Goal: Find specific page/section: Find specific page/section

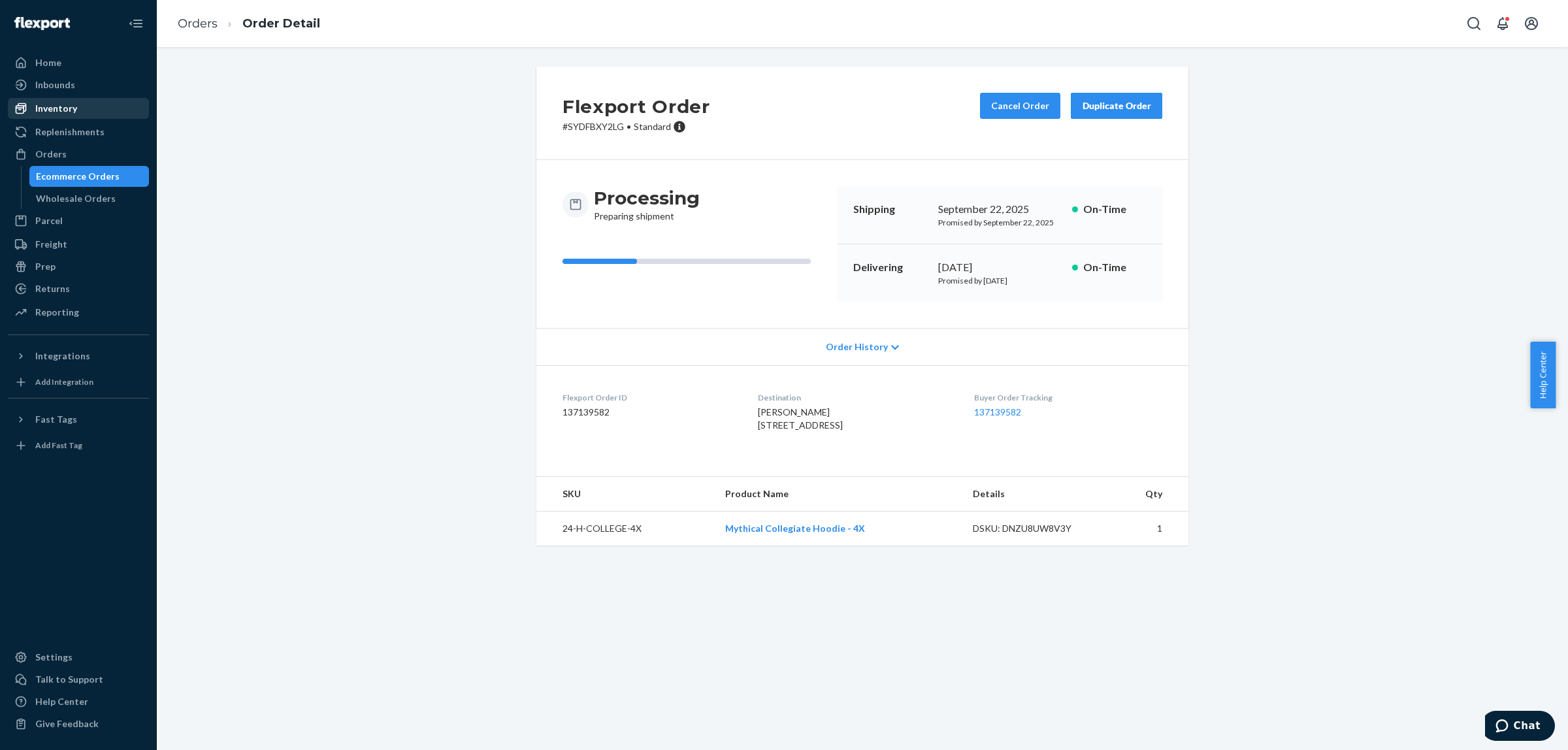
click at [75, 112] on div "Inventory" at bounding box center [78, 108] width 139 height 18
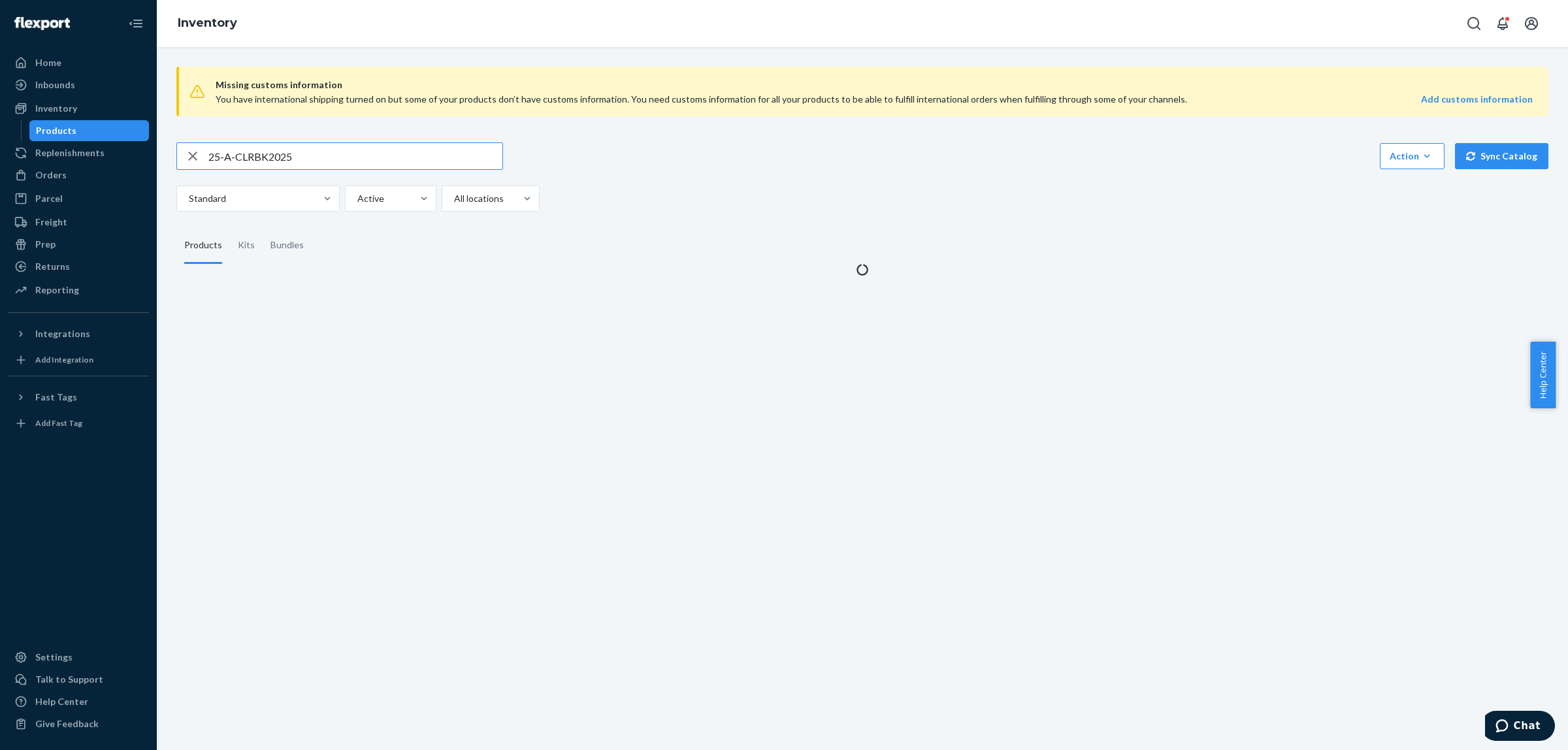
click at [282, 161] on input "25-A-CLRBK2025" at bounding box center [356, 156] width 294 height 26
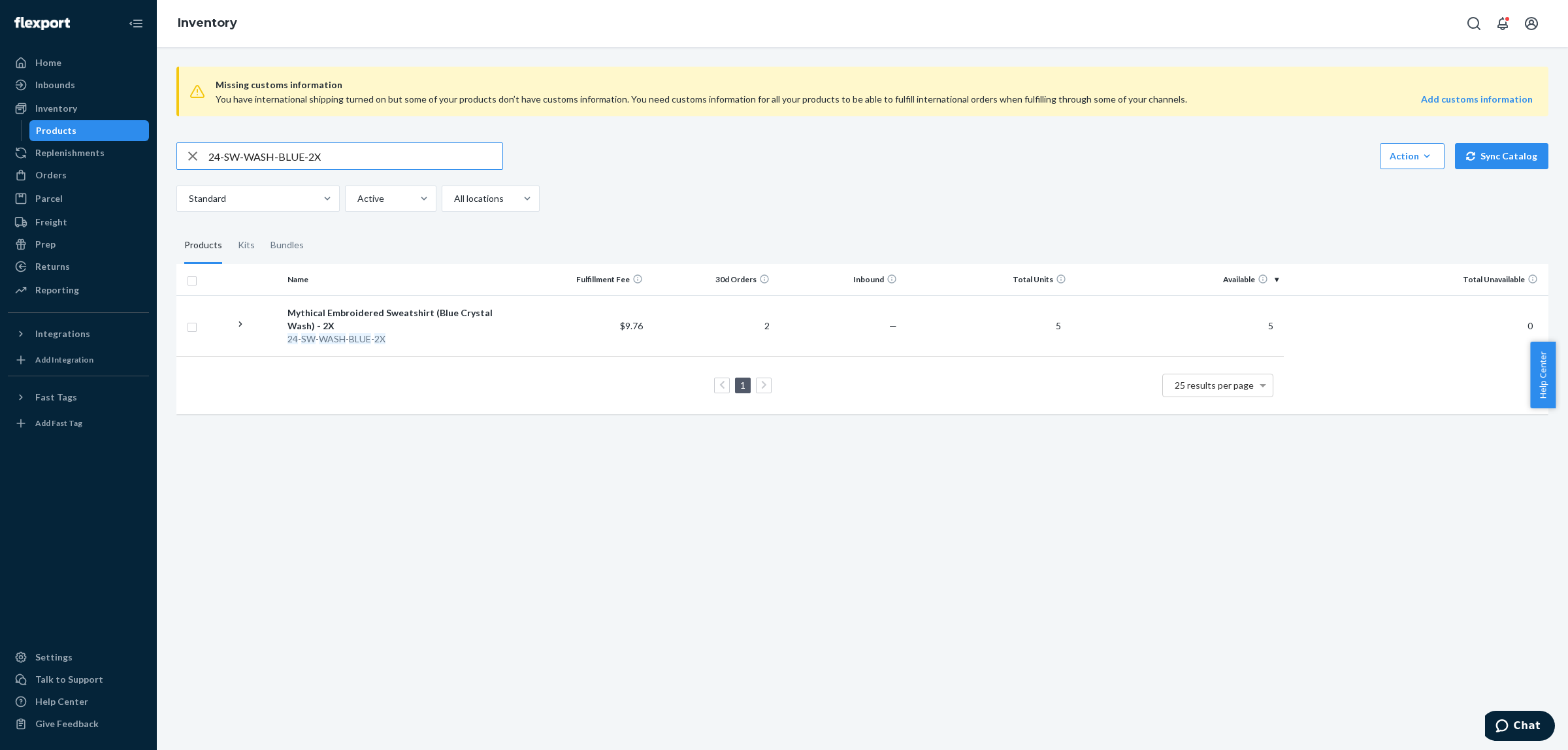
click at [341, 158] on input "24-SW-WASH-BLUE-2X" at bounding box center [356, 156] width 294 height 26
paste input "MK-CKBK-SGND-RLJ"
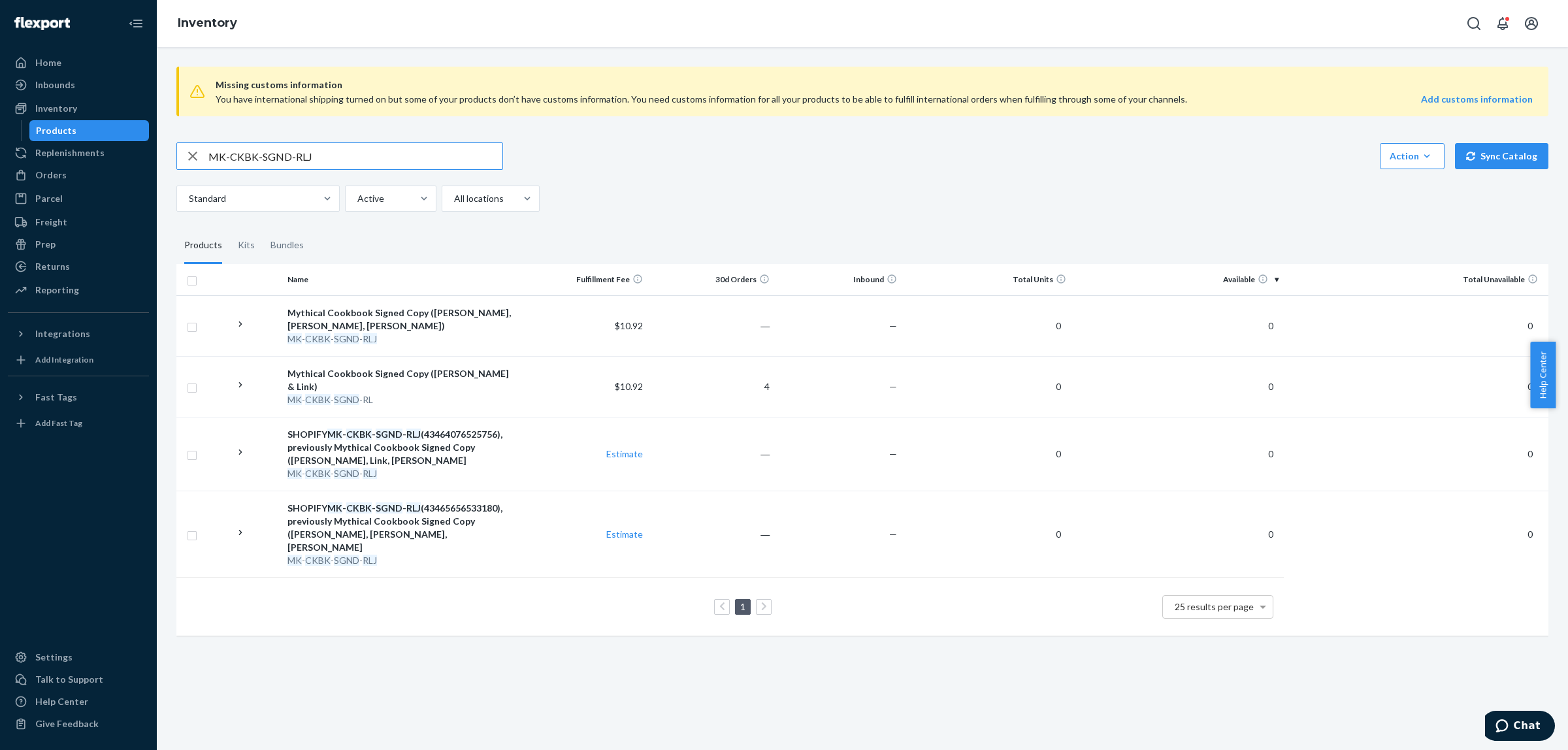
click at [270, 155] on input "MK-CKBK-SGND-RLJ" at bounding box center [356, 156] width 294 height 26
type input "cookbook"
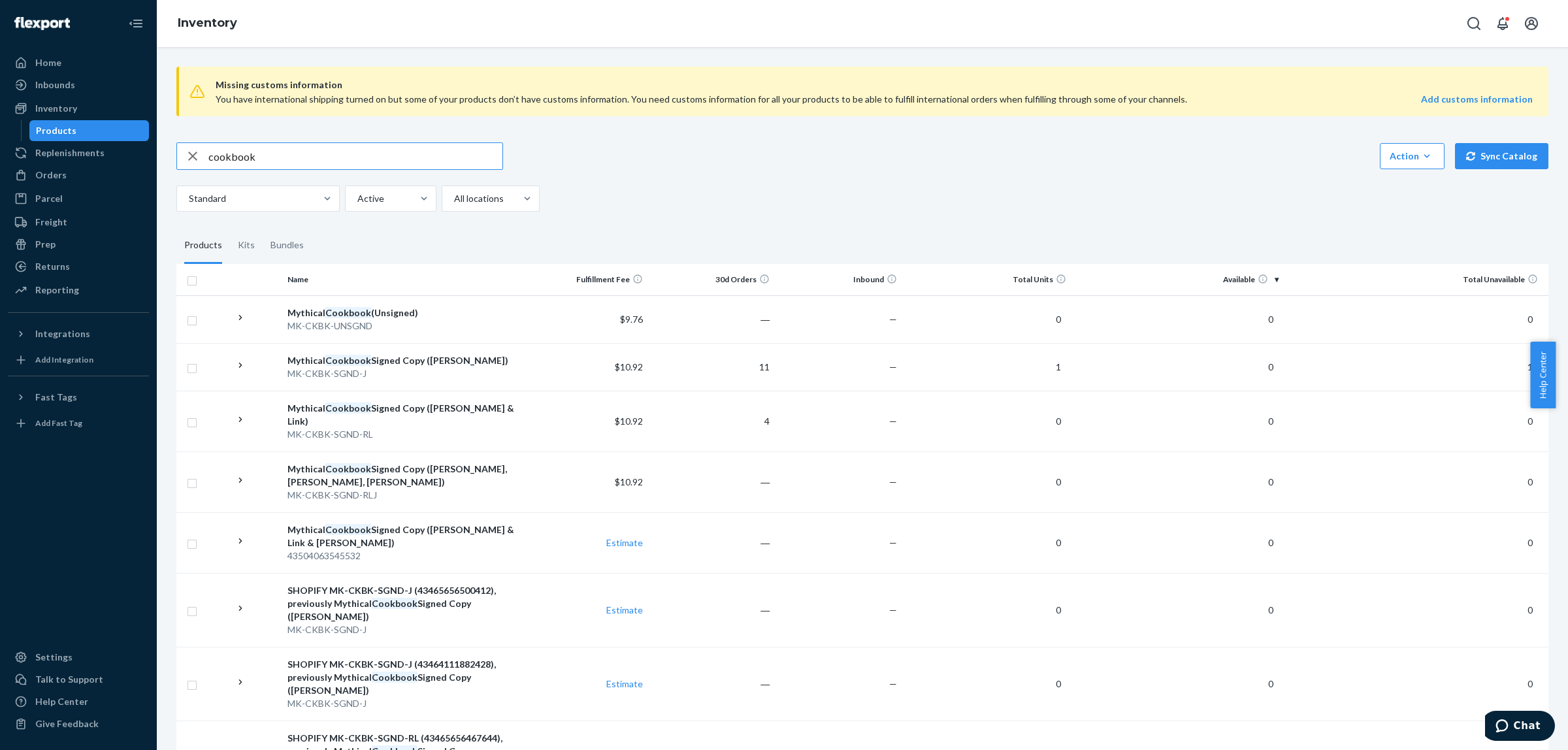
click at [235, 157] on input "cookbook" at bounding box center [356, 156] width 294 height 26
click at [55, 89] on div "Inbounds" at bounding box center [55, 85] width 40 height 13
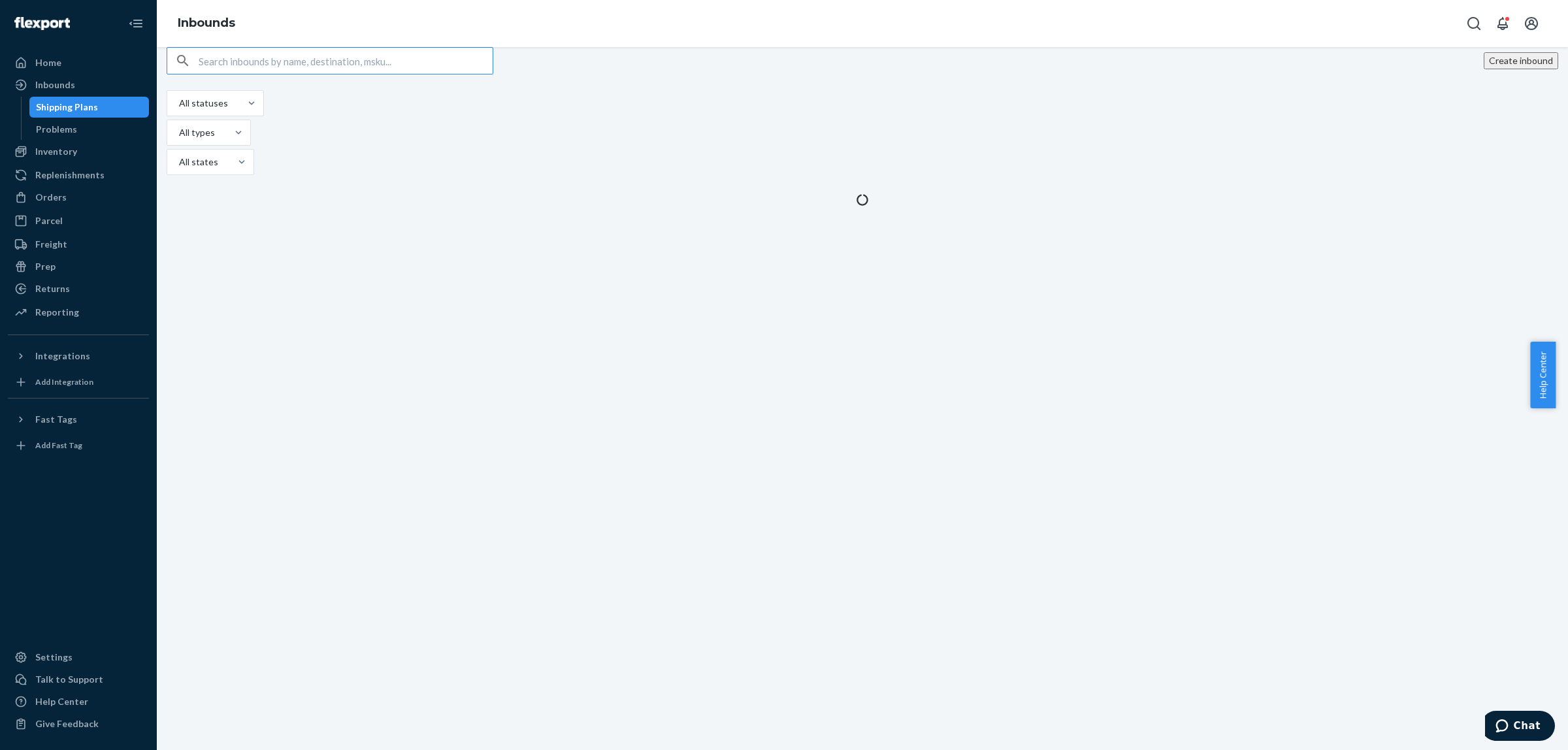
type input "cookbook"
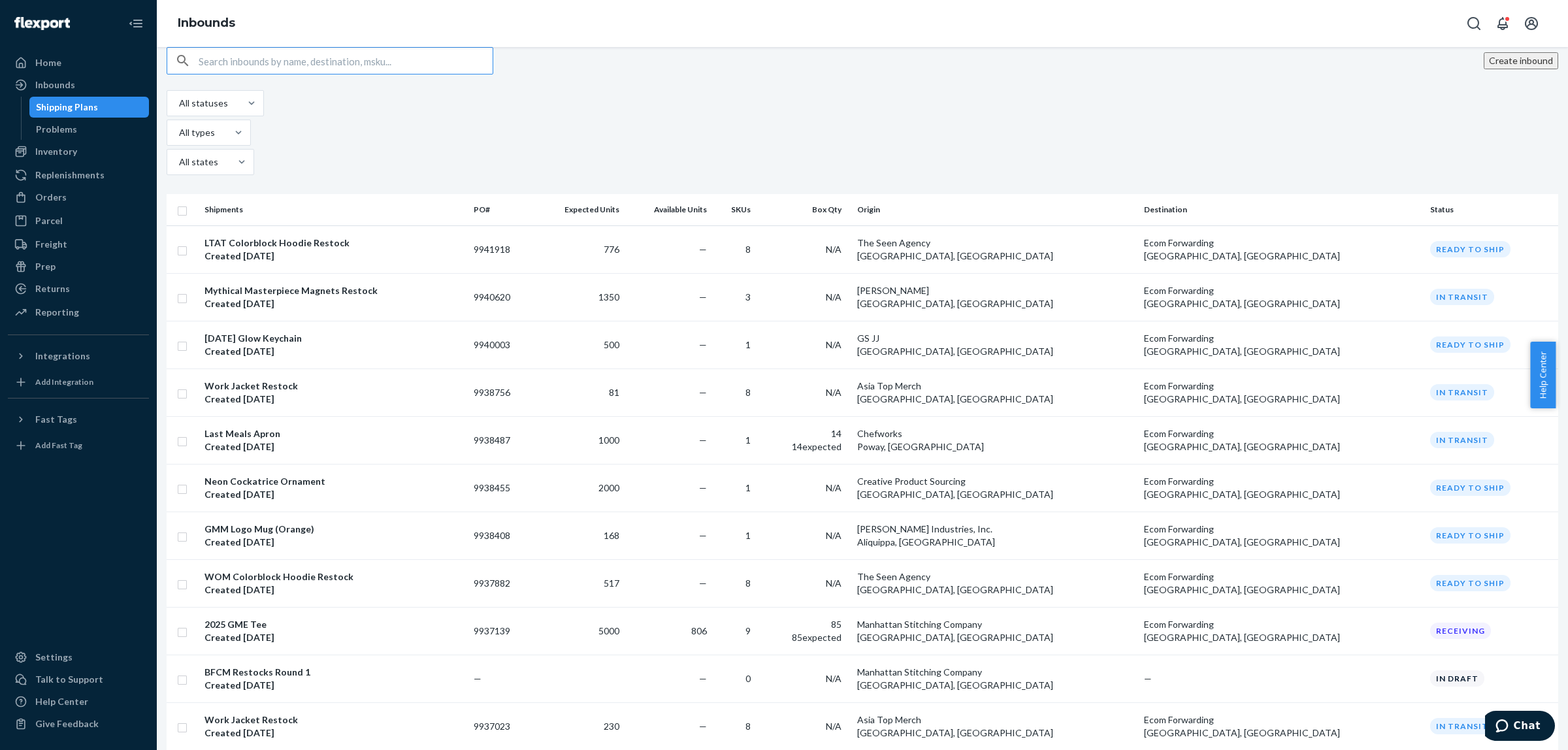
click at [280, 74] on input "text" at bounding box center [346, 61] width 294 height 26
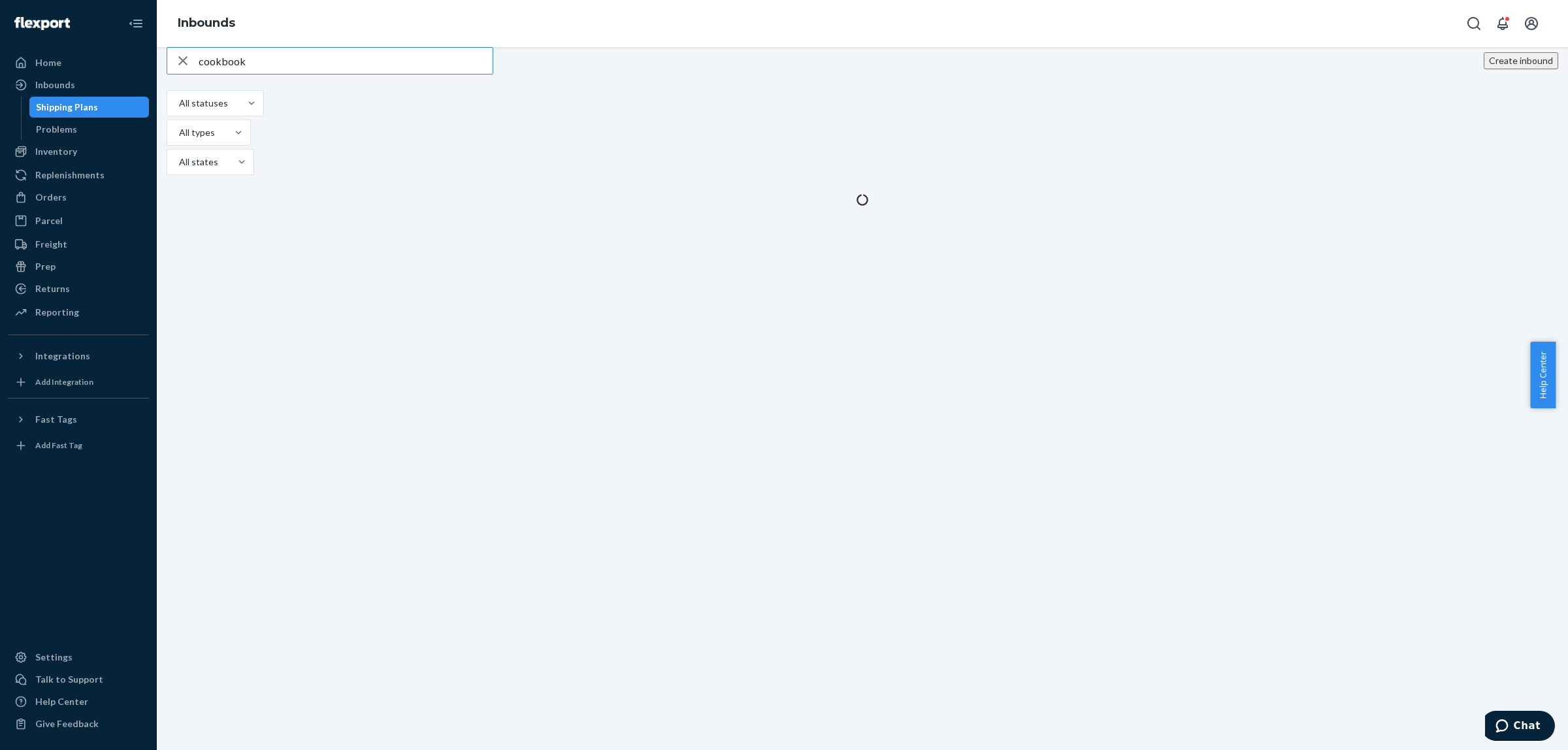
type input "cookbook"
